Goal: Information Seeking & Learning: Learn about a topic

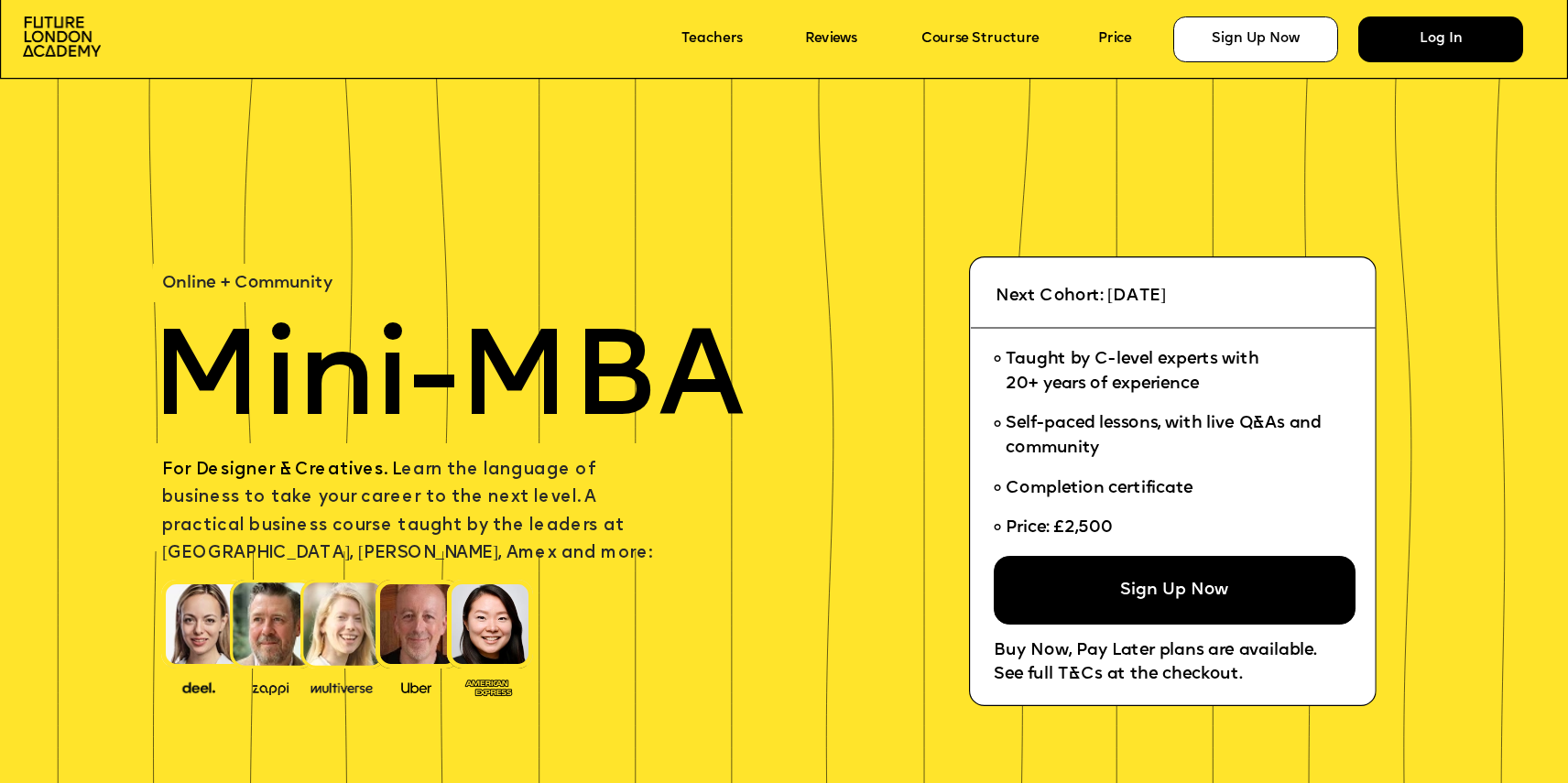
click at [1393, 46] on div "Log In" at bounding box center [1440, 39] width 166 height 46
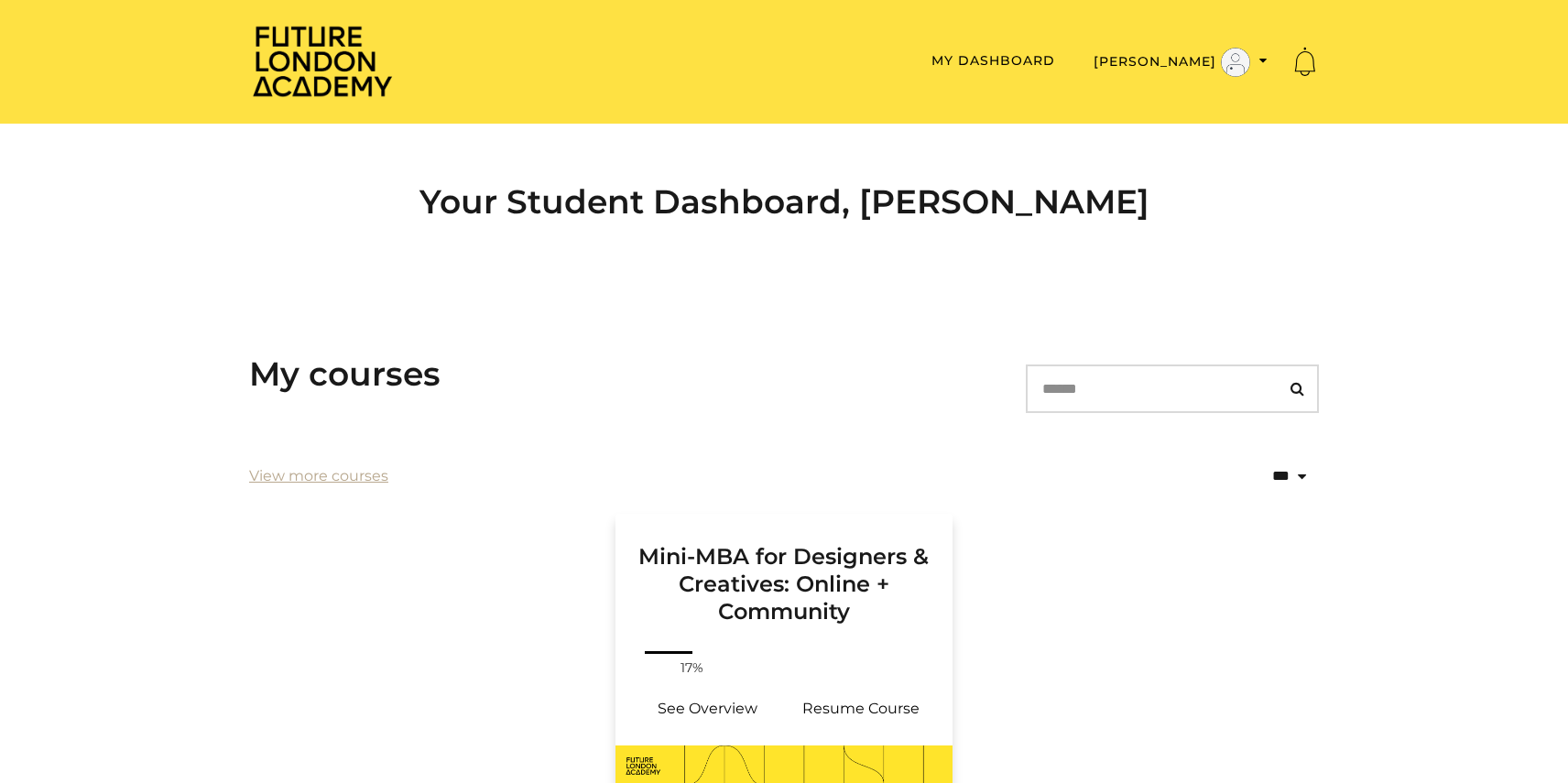
click at [826, 624] on h3 "Mini-MBA for Designers & Creatives: Online + Community" at bounding box center [783, 569] width 293 height 111
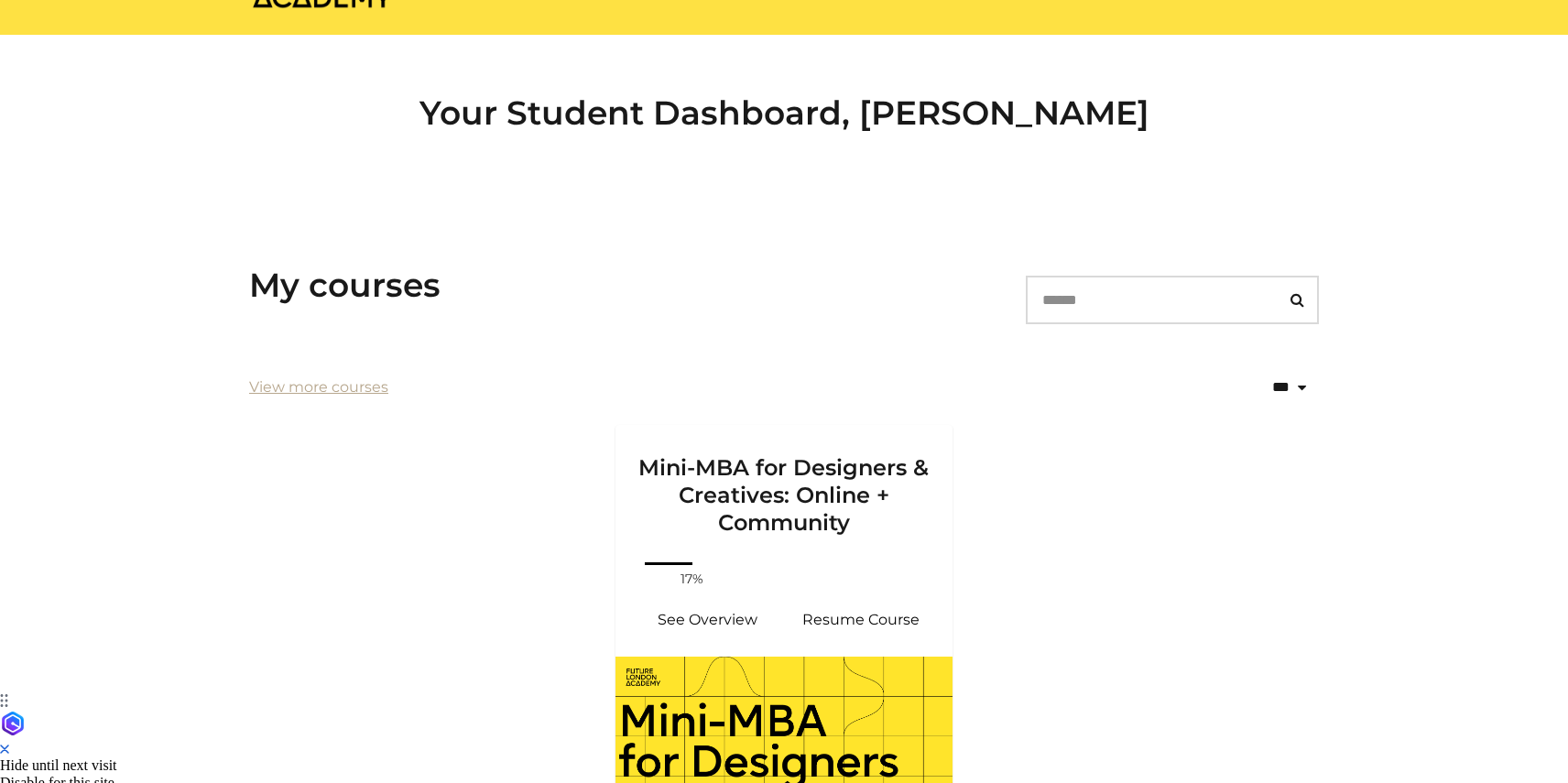
scroll to position [146, 0]
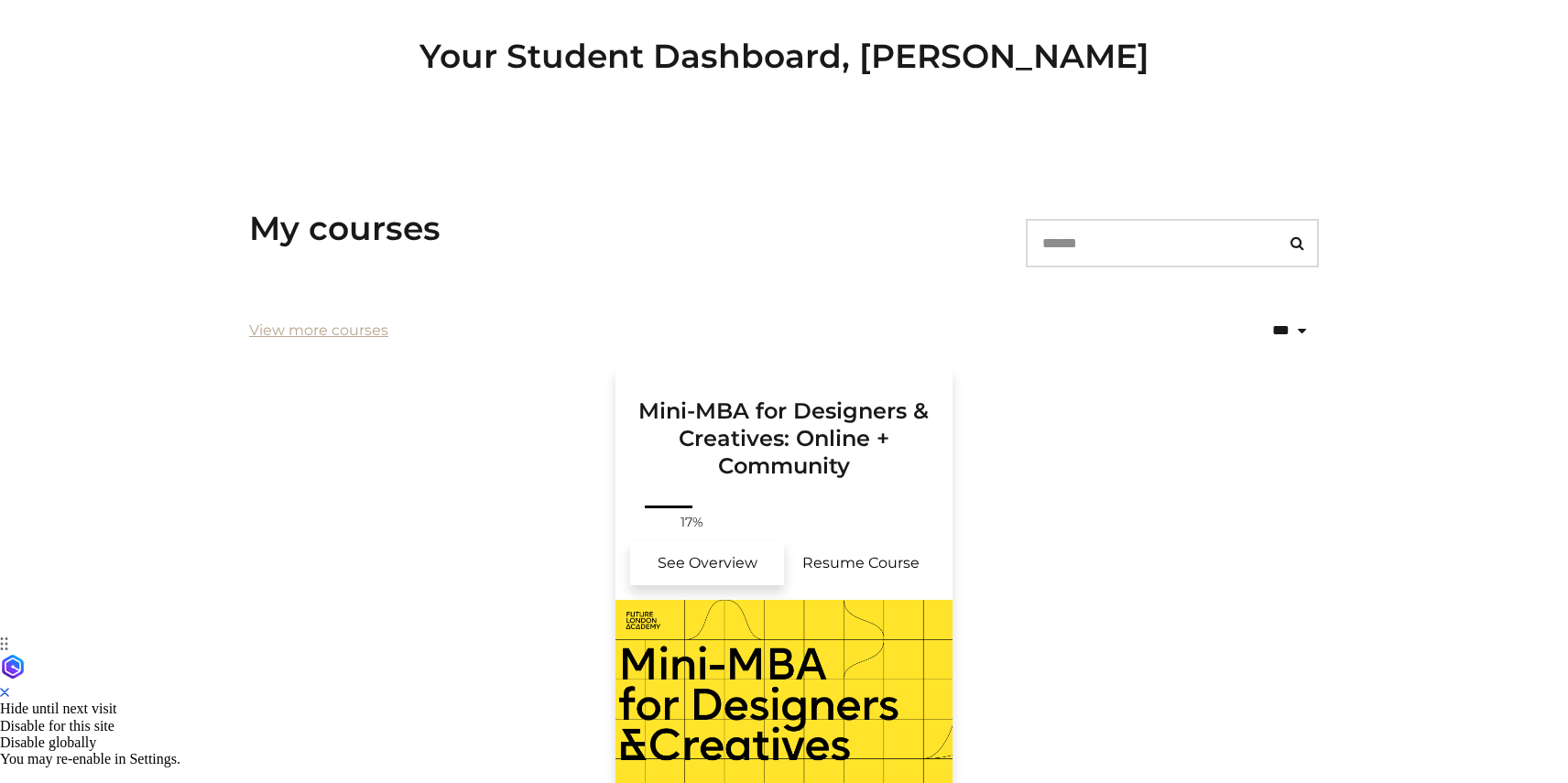
click at [703, 564] on link "See Overview" at bounding box center [707, 563] width 154 height 44
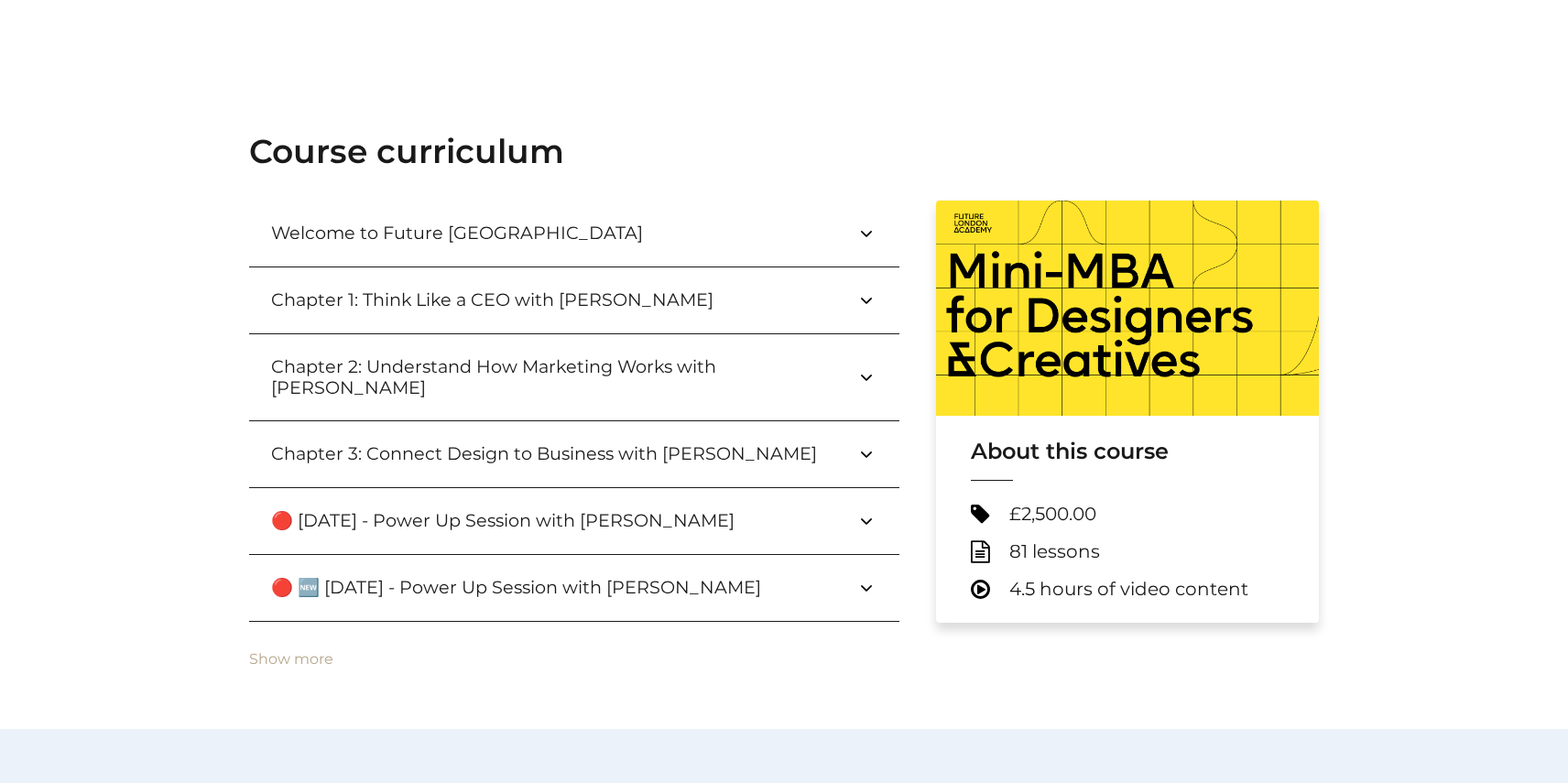
scroll to position [608, 0]
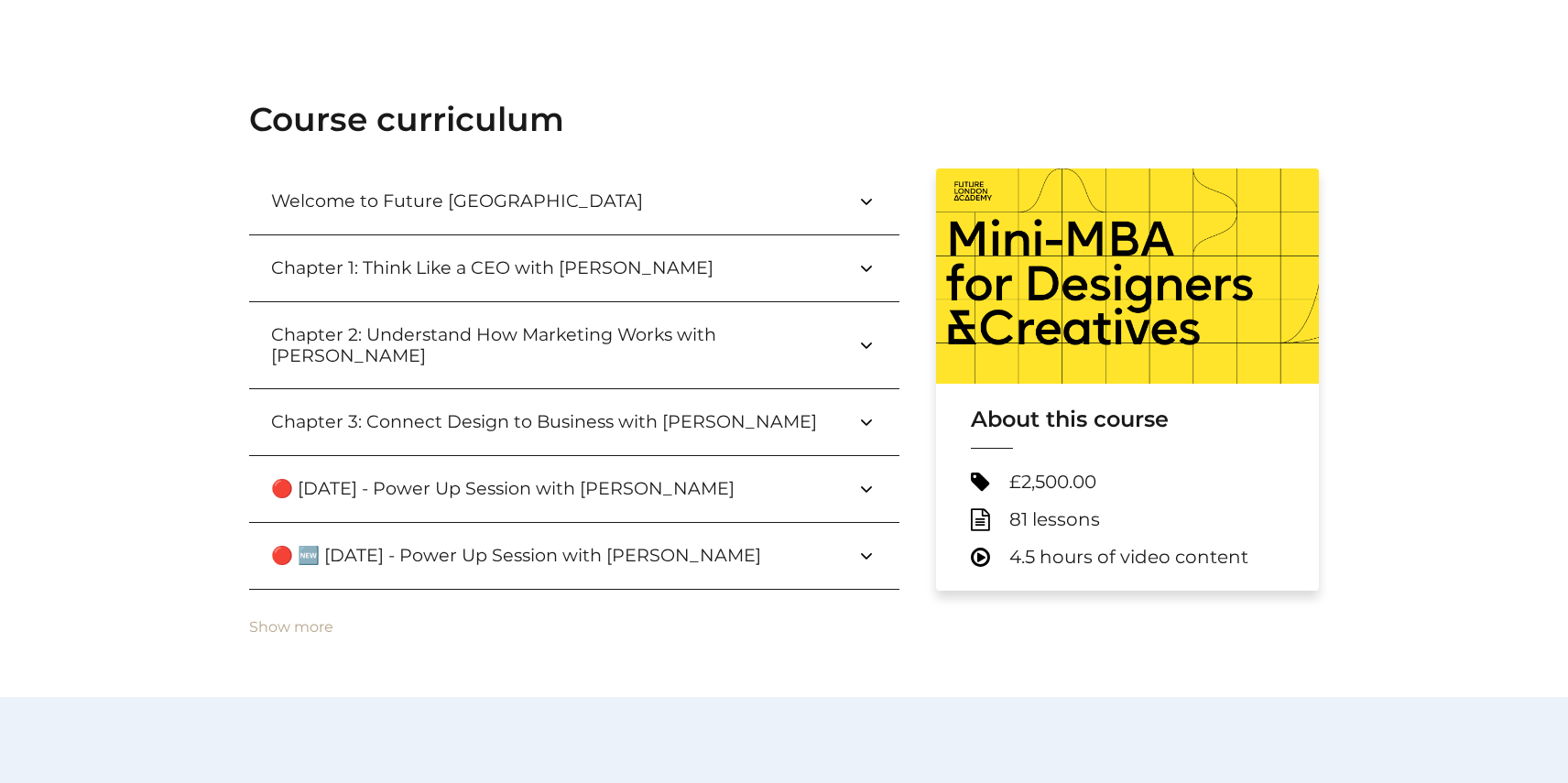
click at [868, 344] on icon at bounding box center [866, 344] width 22 height 22
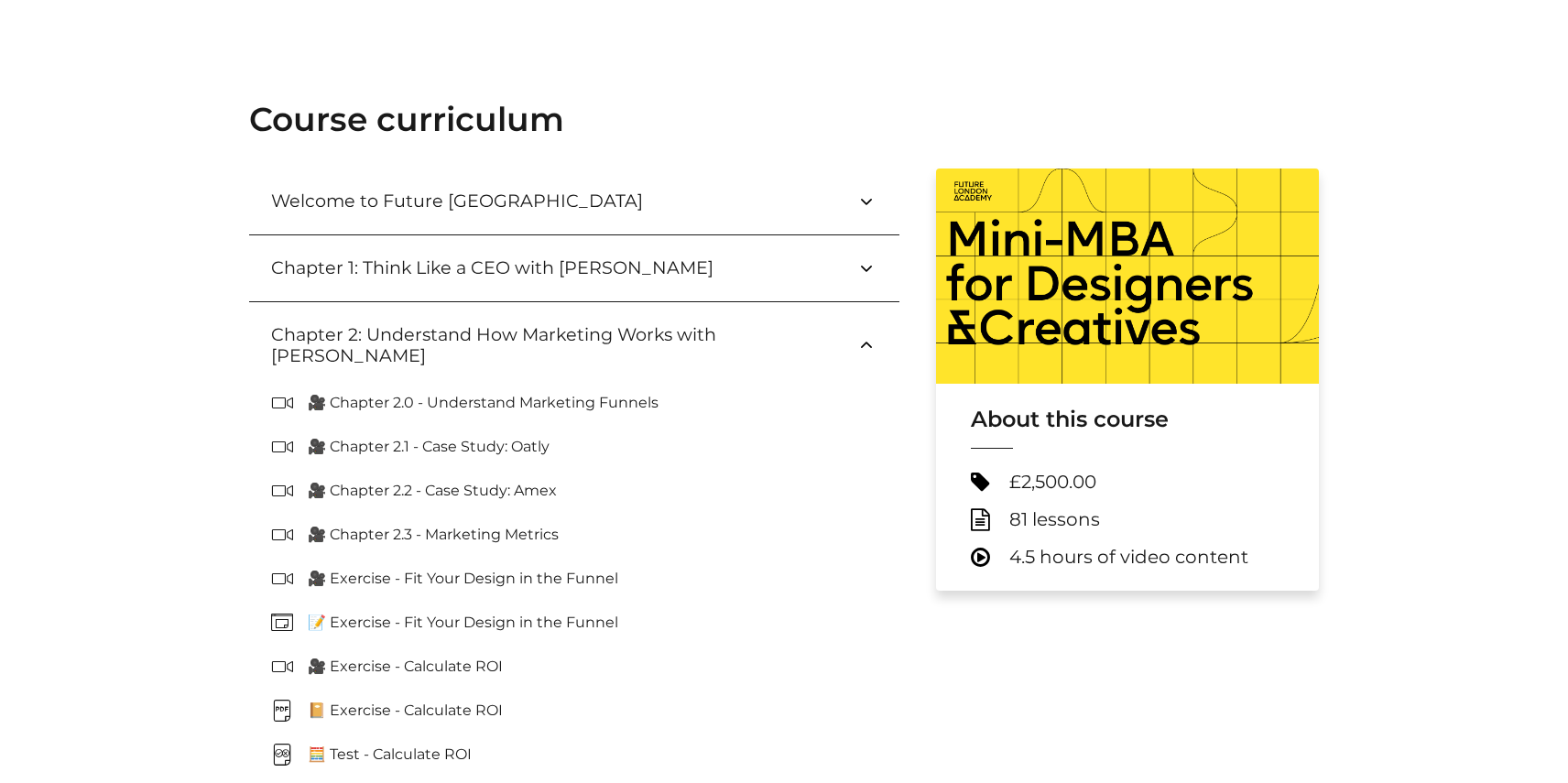
click at [868, 344] on icon at bounding box center [866, 344] width 22 height 22
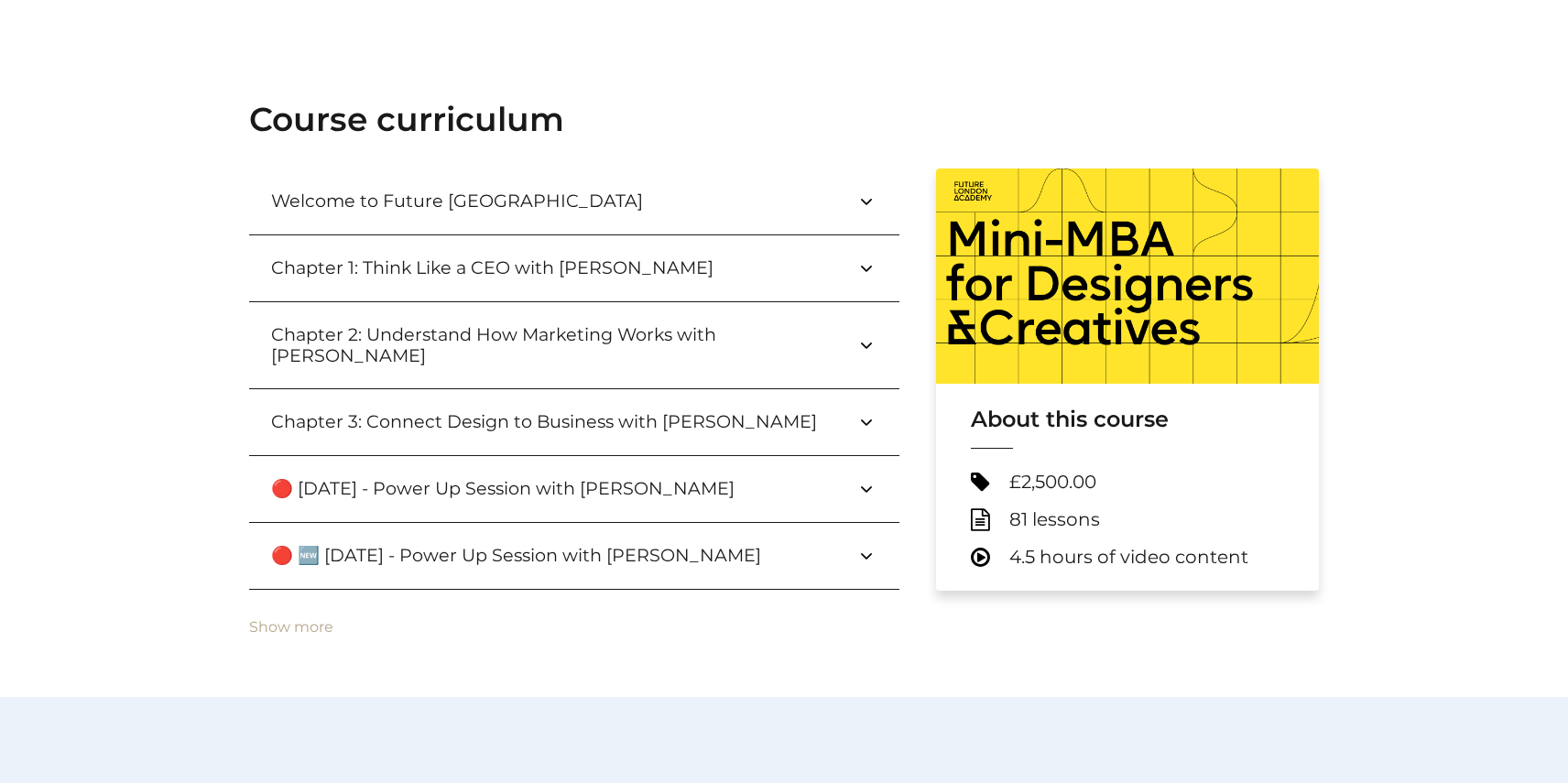
click at [863, 482] on button "🔴 [DATE] - Power Up Session with [PERSON_NAME]" at bounding box center [575, 488] width 651 height 66
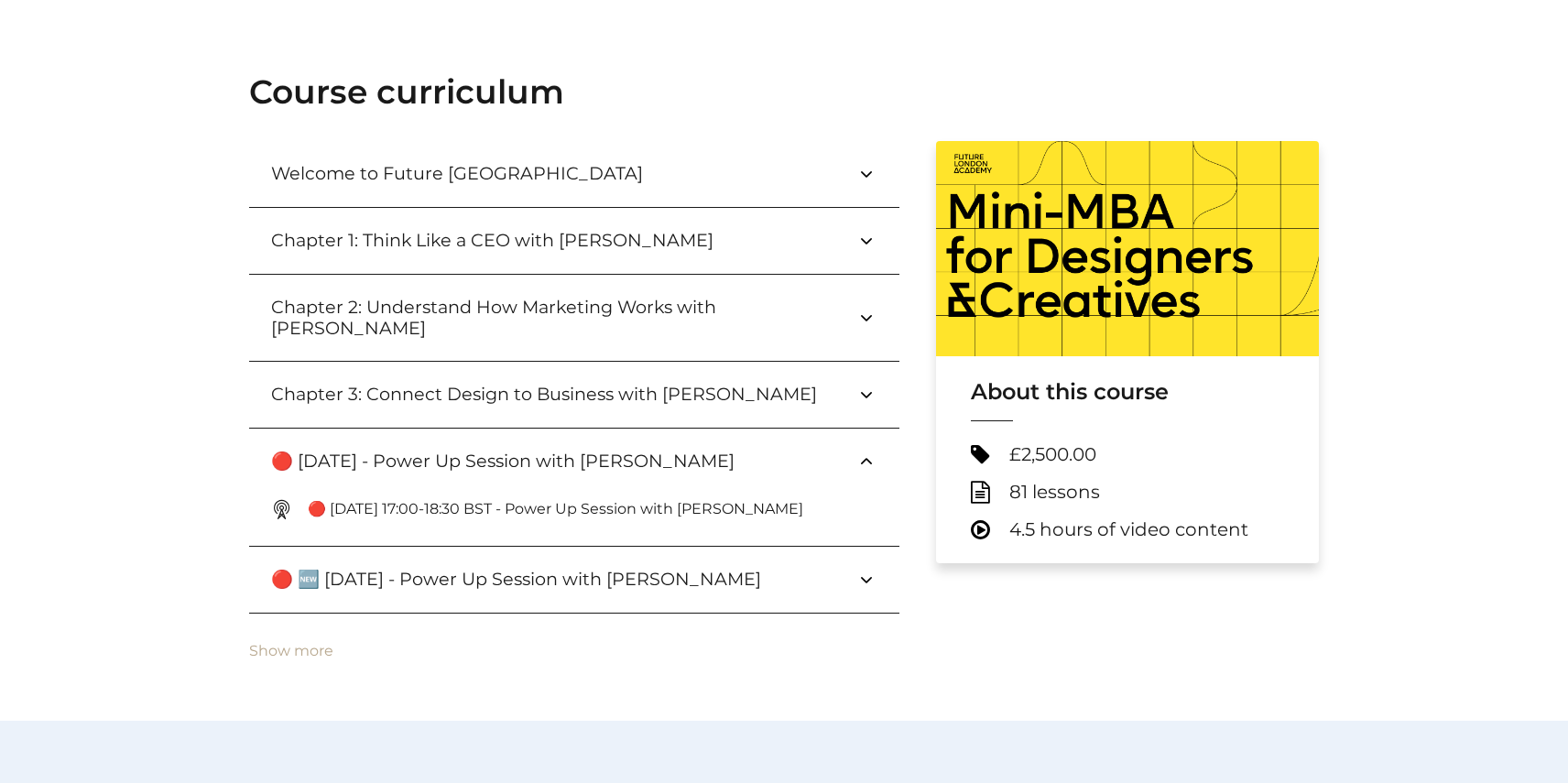
scroll to position [638, 0]
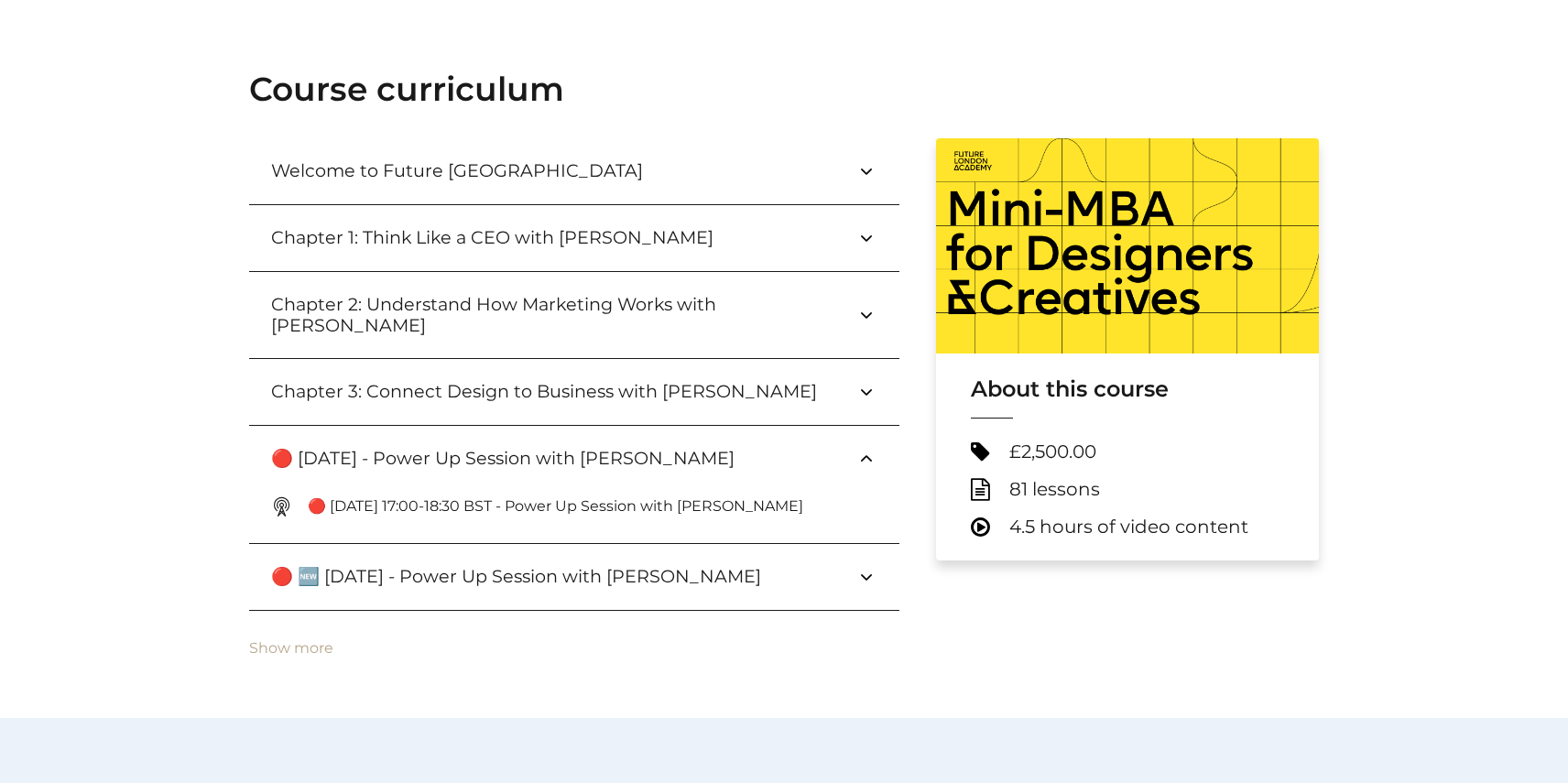
click at [759, 381] on h3 "Chapter 3: Connect Design to Business with [PERSON_NAME]" at bounding box center [558, 392] width 575 height 21
